Goal: Information Seeking & Learning: Learn about a topic

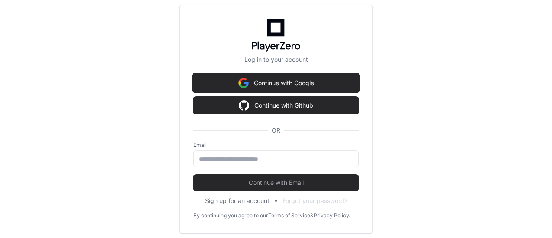
click at [312, 84] on button "Continue with Google" at bounding box center [275, 82] width 165 height 17
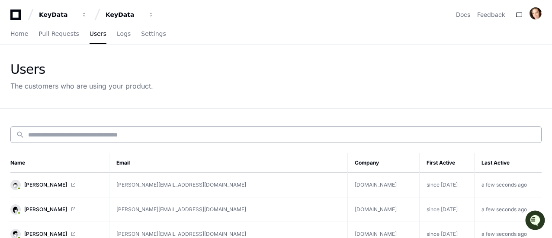
click at [86, 131] on input at bounding box center [282, 135] width 508 height 9
paste input "**********"
type input "**********"
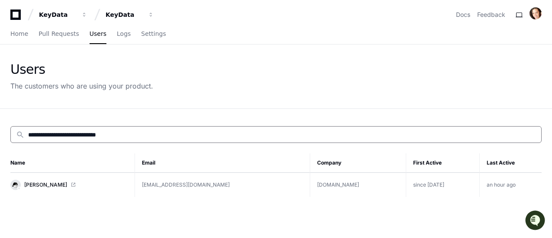
click at [184, 185] on td "[EMAIL_ADDRESS][DOMAIN_NAME]" at bounding box center [222, 185] width 175 height 25
click at [63, 184] on span "[PERSON_NAME]" at bounding box center [45, 185] width 43 height 7
click at [56, 183] on span "[PERSON_NAME]" at bounding box center [45, 185] width 43 height 7
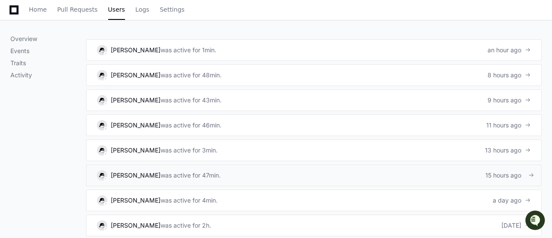
scroll to position [562, 0]
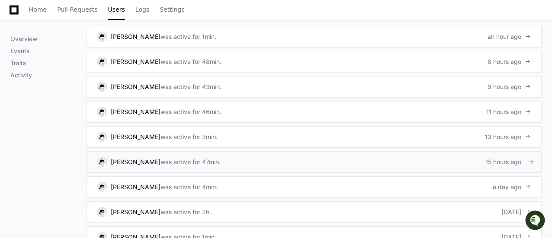
click at [486, 160] on link "[PERSON_NAME] was active for 47min. 15 hours ago" at bounding box center [313, 162] width 455 height 22
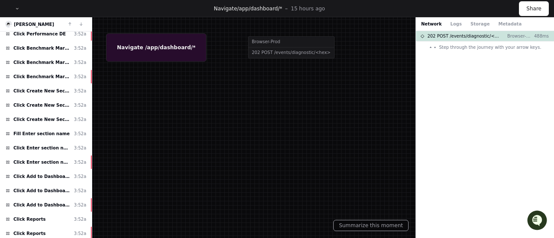
scroll to position [673, 0]
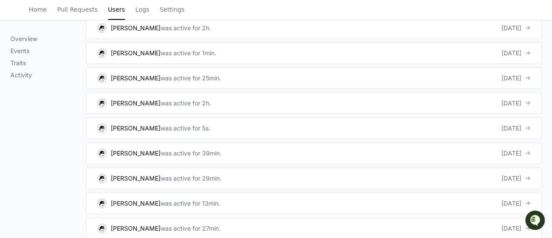
scroll to position [617, 0]
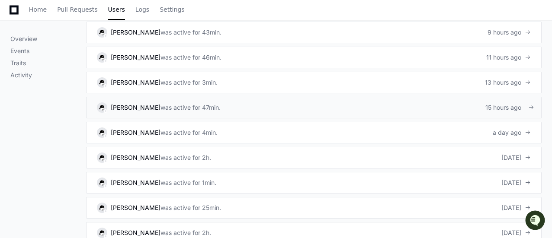
click at [340, 103] on link "[PERSON_NAME] was active for 47min. 15 hours ago" at bounding box center [313, 108] width 455 height 22
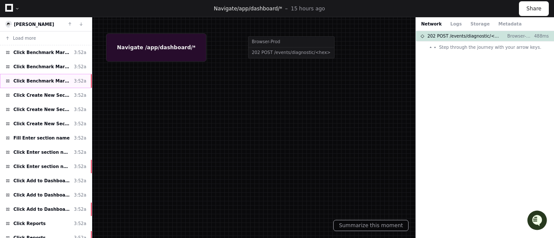
click at [48, 83] on div "Click Benchmark Market Performance 3:52a" at bounding box center [46, 81] width 92 height 14
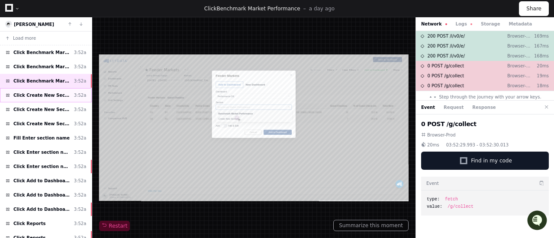
click at [46, 95] on span "Click Create New Section" at bounding box center [41, 95] width 57 height 6
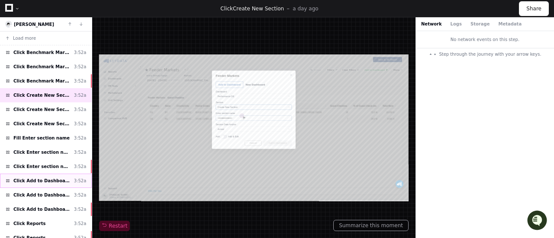
click at [41, 179] on span "Click Add to Dashboard" at bounding box center [41, 181] width 57 height 6
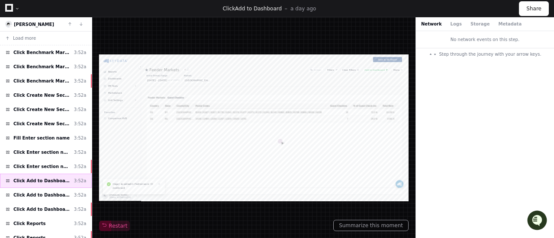
scroll to position [86, 0]
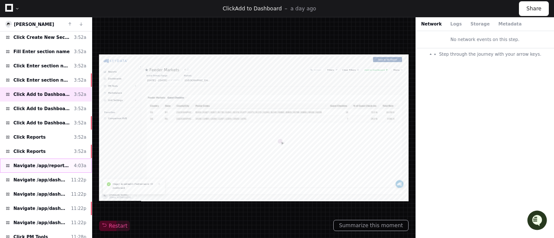
click at [42, 166] on div "Navigate /app/report-catalog (Reports) 4:03a" at bounding box center [46, 166] width 92 height 14
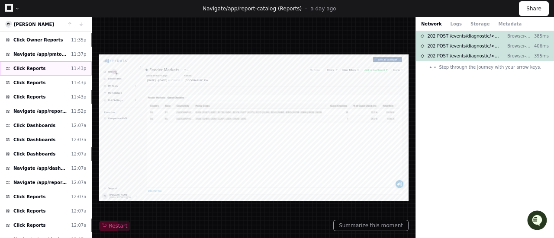
scroll to position [463, 0]
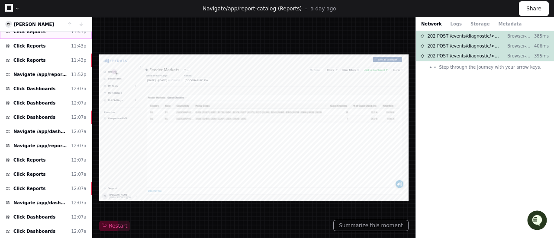
click at [63, 224] on div "Click Dashboards 12:07a" at bounding box center [46, 231] width 92 height 14
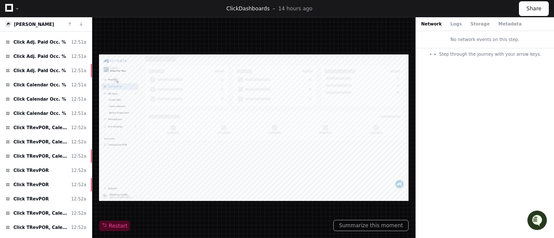
scroll to position [1265, 0]
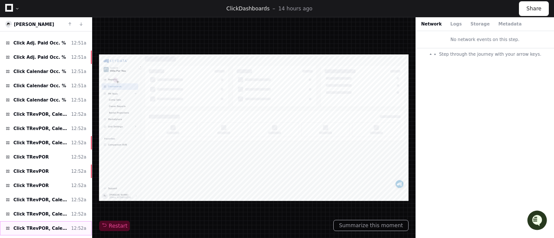
click at [47, 225] on span "Click TRevPOR, Calendar Occ. %" at bounding box center [40, 228] width 54 height 6
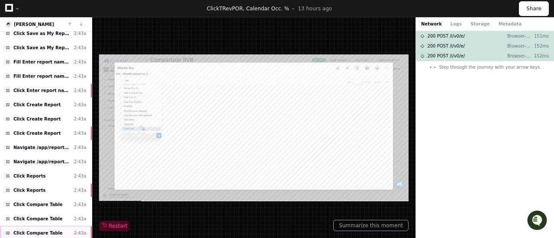
click at [41, 230] on span "Click Compare Table" at bounding box center [37, 233] width 49 height 6
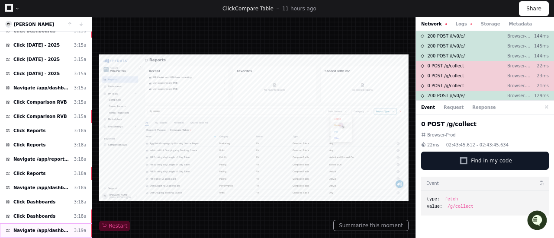
click at [34, 224] on div "Navigate /app/dashboard-catalog 3:19a" at bounding box center [46, 231] width 92 height 14
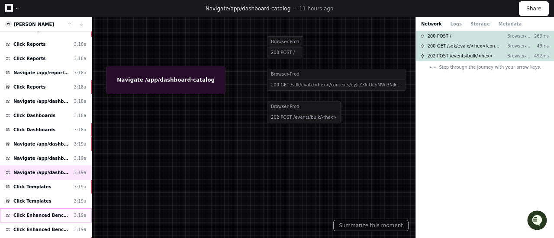
click at [43, 212] on span "Click Enhanced Benchmarking" at bounding box center [41, 215] width 57 height 6
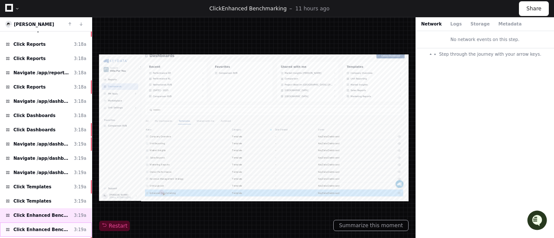
click at [41, 227] on span "Click Enhanced Benchmarking" at bounding box center [41, 230] width 57 height 6
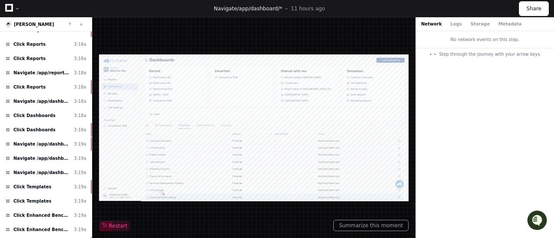
scroll to position [11, 0]
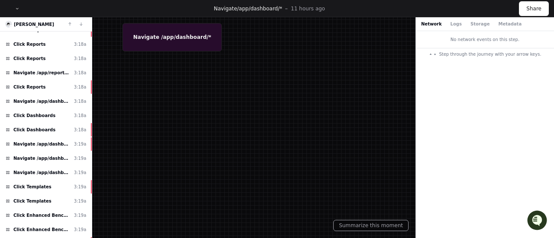
scroll to position [3320, 0]
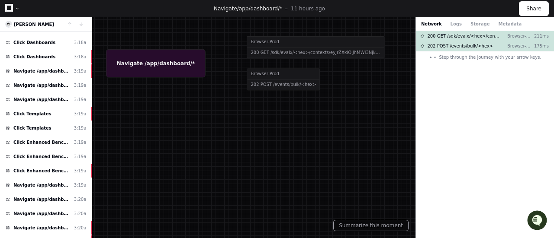
scroll to position [3363, 0]
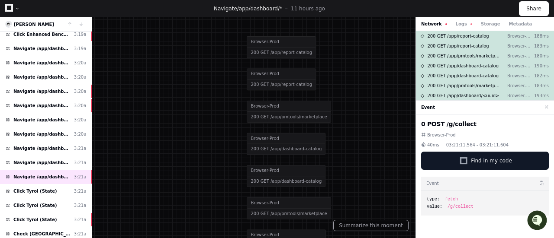
scroll to position [3529, 0]
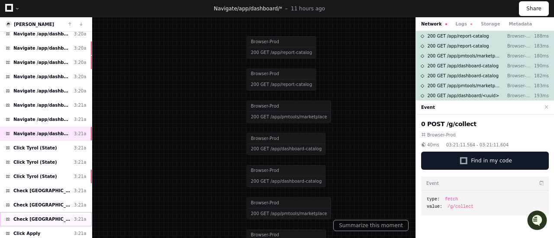
click at [30, 212] on div "Check [GEOGRAPHIC_DATA] 3:21a" at bounding box center [46, 219] width 92 height 14
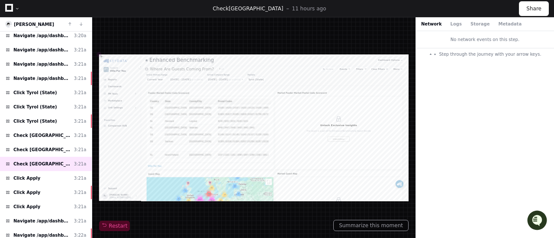
scroll to position [3609, 0]
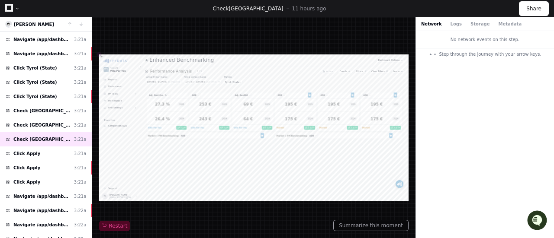
scroll to position [1557, 0]
